Goal: Transaction & Acquisition: Purchase product/service

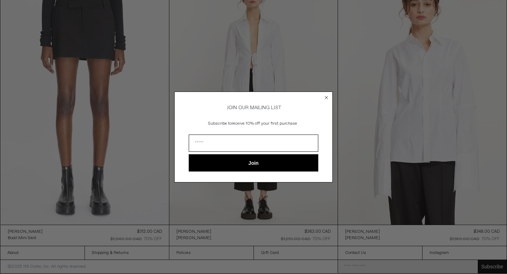
click at [326, 95] on circle "Close dialog" at bounding box center [326, 97] width 7 height 7
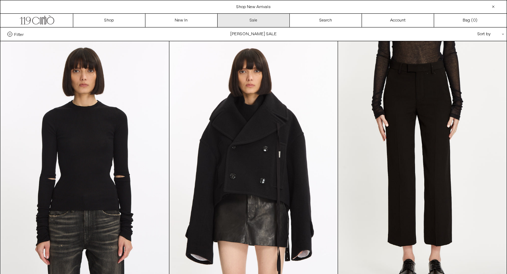
click at [234, 22] on link "Sale" at bounding box center [253, 20] width 72 height 13
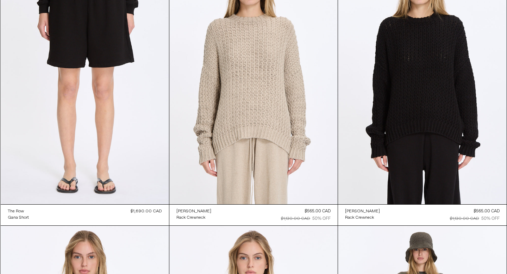
scroll to position [364, 0]
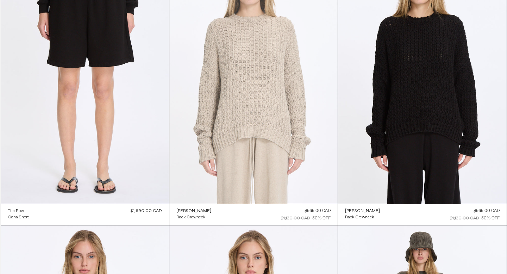
click at [237, 137] on at bounding box center [253, 77] width 168 height 252
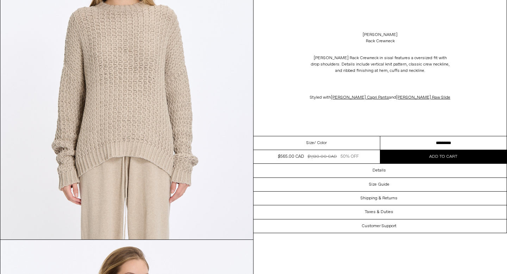
click at [412, 148] on select "********* *********" at bounding box center [443, 143] width 127 height 14
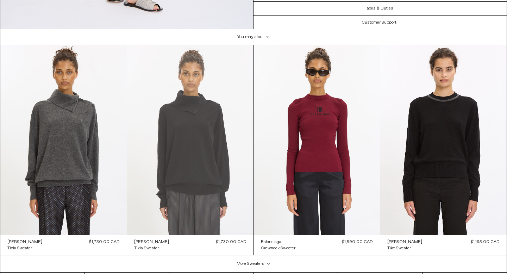
scroll to position [1302, 0]
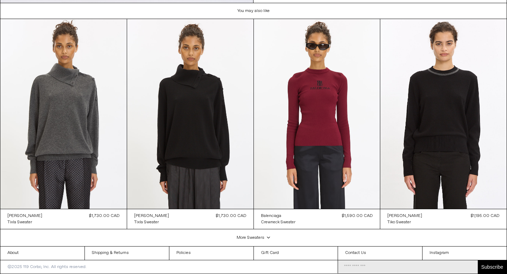
click at [255, 238] on div "More Sweaters .cls-1{fill:#231f20}" at bounding box center [253, 237] width 506 height 17
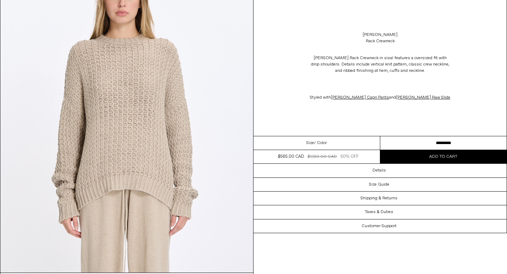
scroll to position [0, 0]
